Goal: Task Accomplishment & Management: Use online tool/utility

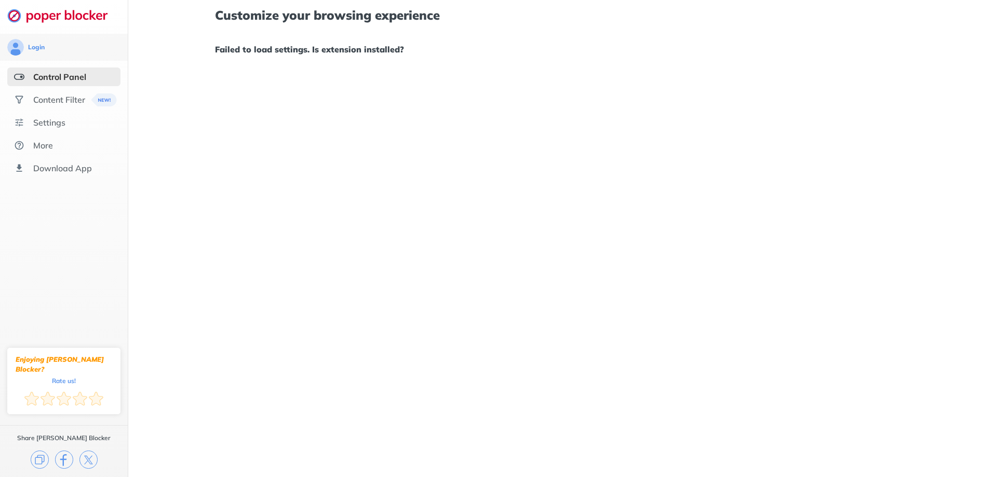
click at [40, 75] on div "Control Panel" at bounding box center [59, 77] width 53 height 10
click at [47, 121] on div "Settings" at bounding box center [49, 122] width 32 height 10
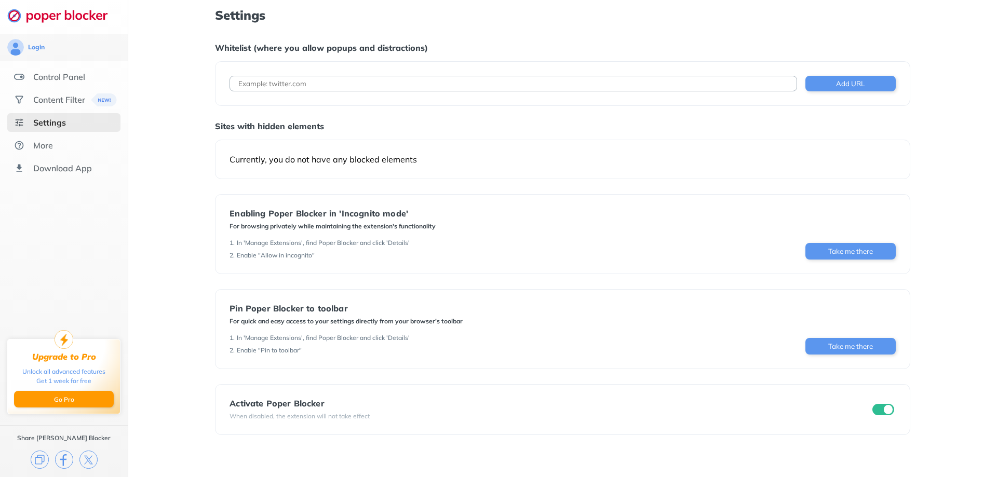
click at [386, 87] on input at bounding box center [512, 84] width 567 height 16
click at [238, 86] on input "[DOMAIN_NAME]" at bounding box center [512, 84] width 567 height 16
type input "[DOMAIN_NAME]"
click at [851, 83] on button "Add URL" at bounding box center [850, 84] width 90 height 16
